Goal: Register for event/course: Register for event/course

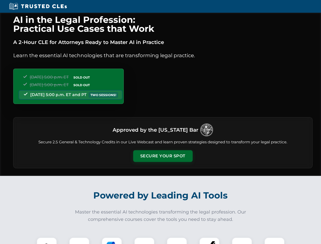
click at [163, 156] on button "Secure Your Spot" at bounding box center [162, 156] width 59 height 12
click at [47, 241] on img at bounding box center [46, 247] width 15 height 15
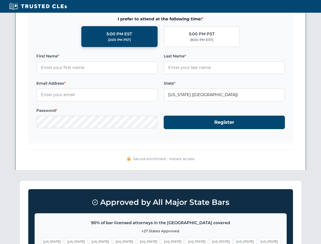
click at [186, 241] on span "[US_STATE]" at bounding box center [197, 241] width 22 height 7
click at [234, 241] on span "[US_STATE]" at bounding box center [245, 241] width 22 height 7
